Goal: Find specific page/section

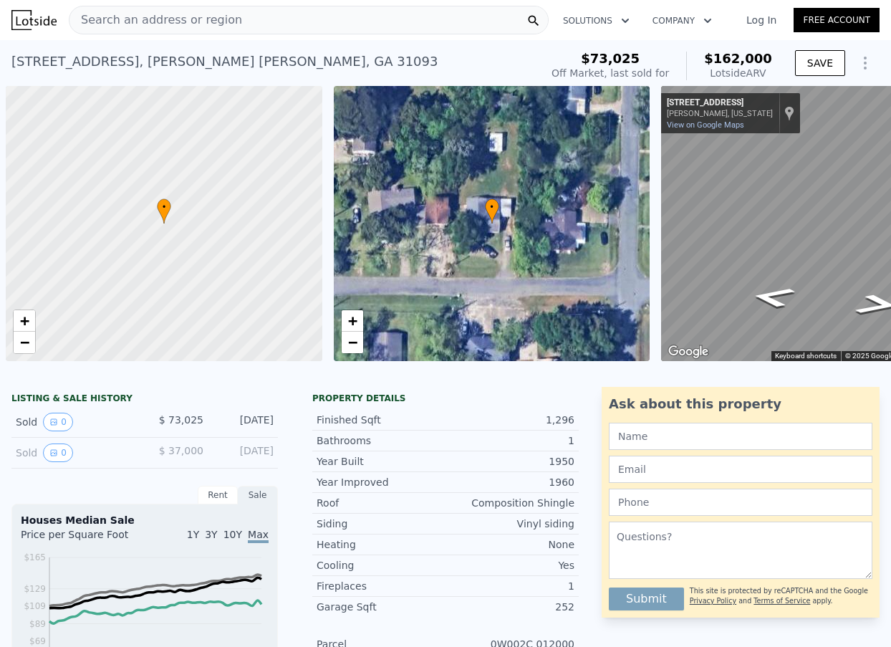
scroll to position [0, 6]
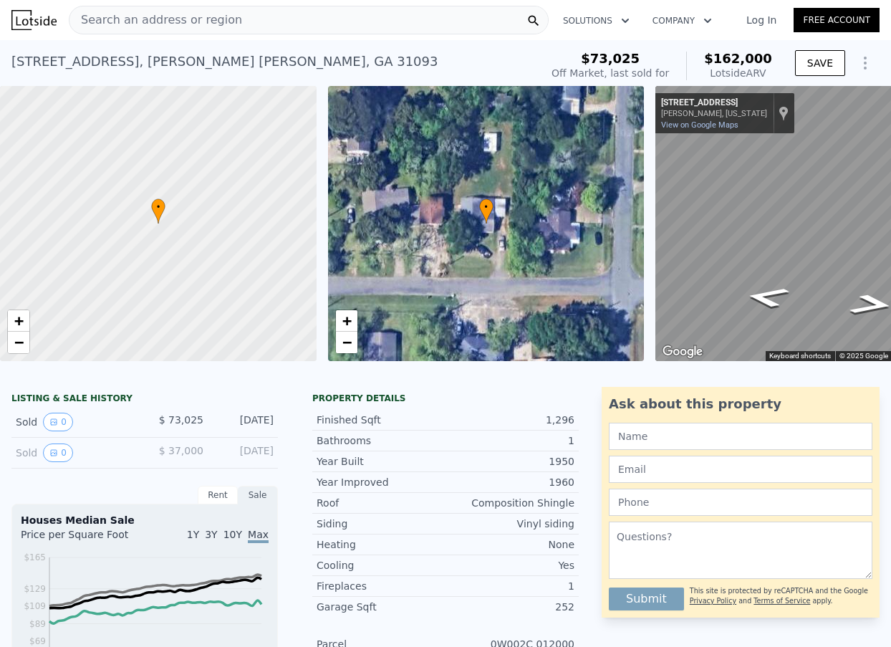
click at [156, 22] on span "Search an address or region" at bounding box center [155, 19] width 173 height 17
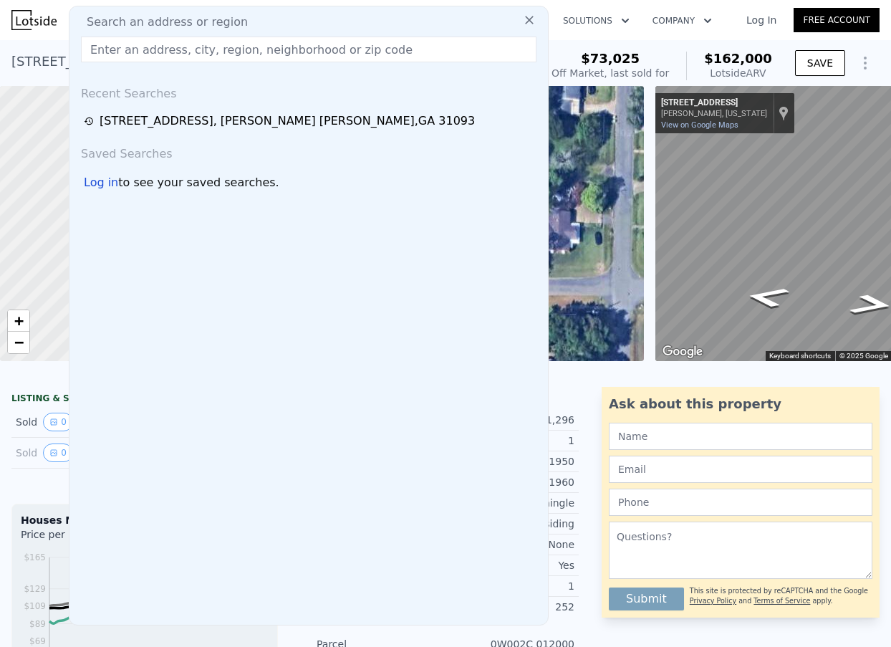
drag, startPoint x: 144, startPoint y: 21, endPoint x: 117, endPoint y: 44, distance: 35.0
paste input "[STREET_ADDRESS][PERSON_NAME]"
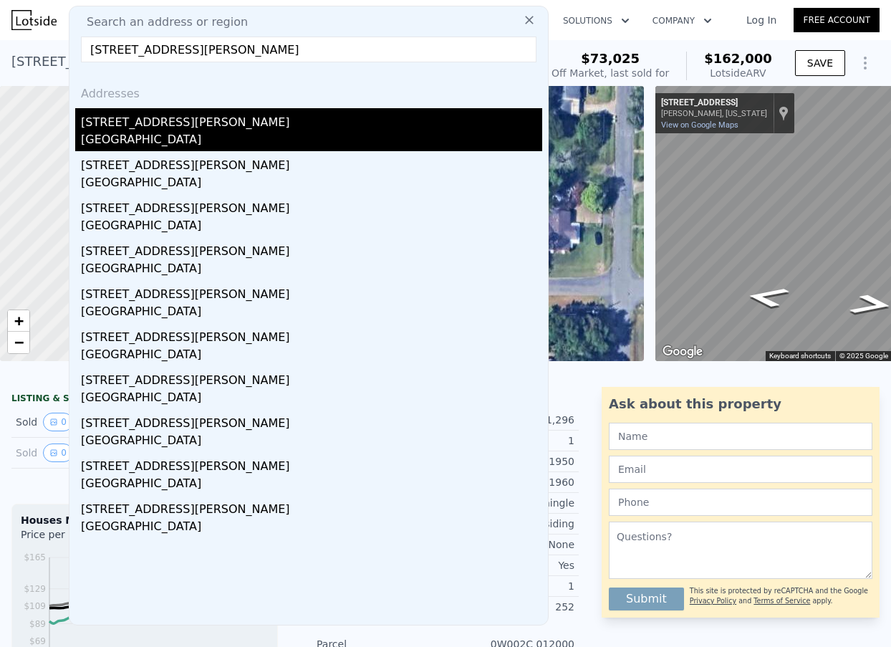
type input "[STREET_ADDRESS][PERSON_NAME]"
click at [171, 133] on div "[GEOGRAPHIC_DATA]" at bounding box center [311, 141] width 461 height 20
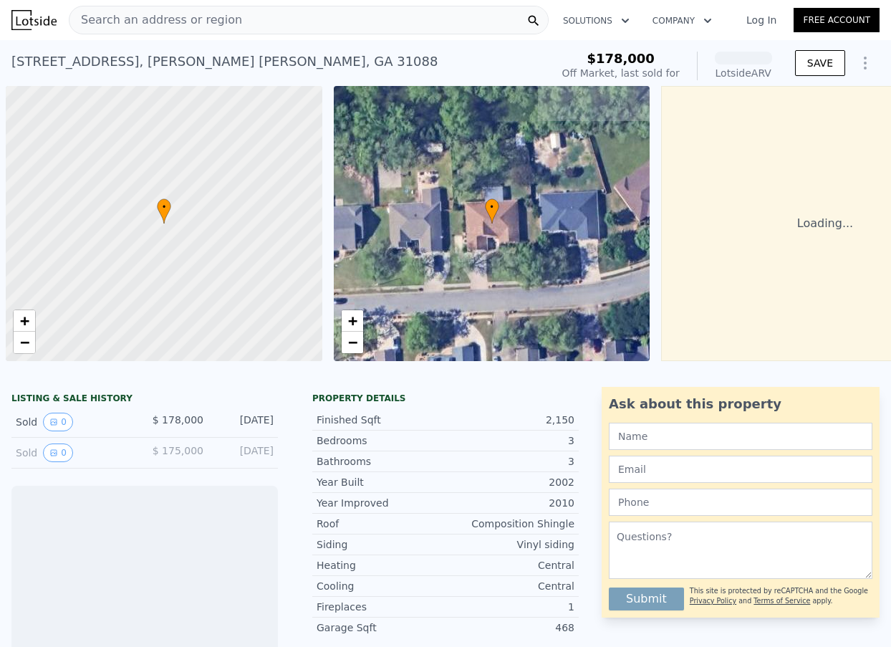
scroll to position [0, 6]
